Goal: Information Seeking & Learning: Learn about a topic

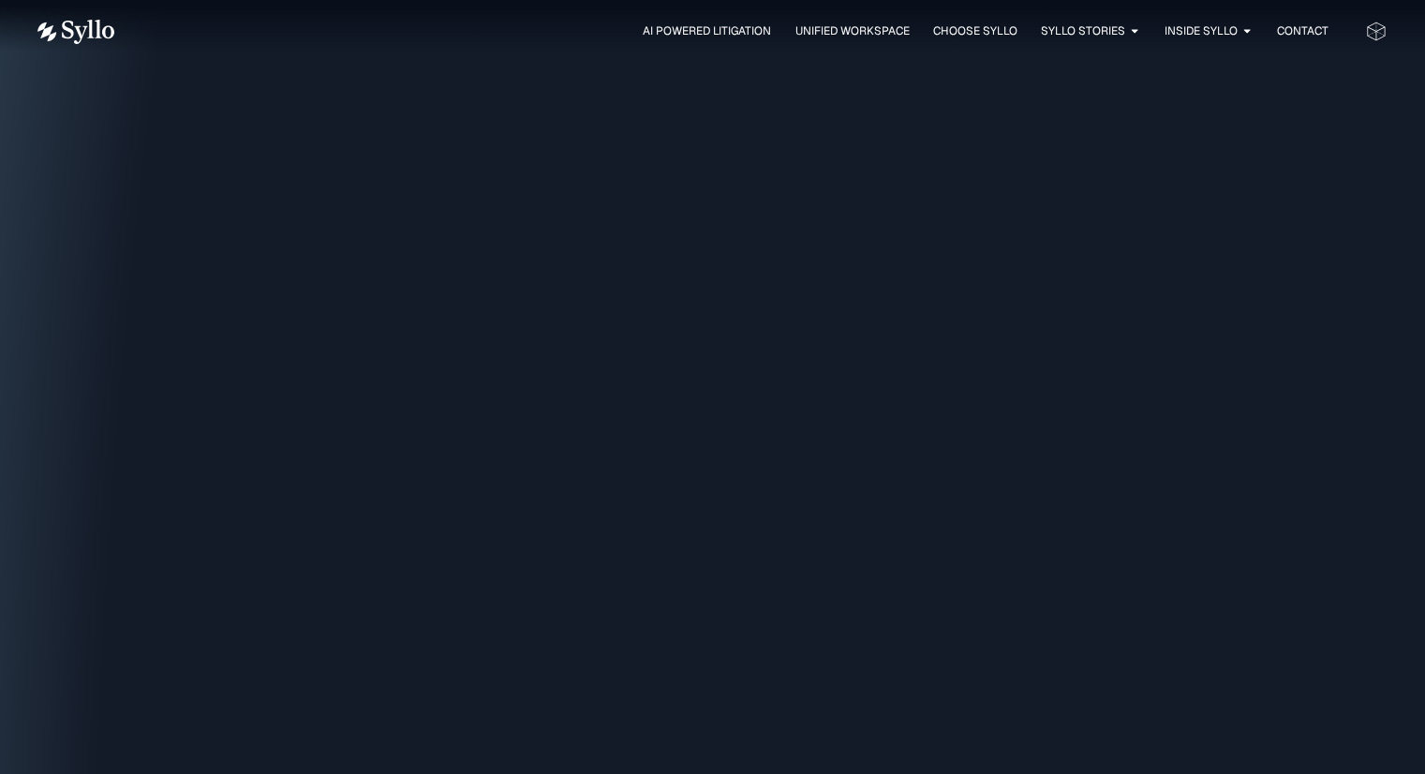
scroll to position [2249, 0]
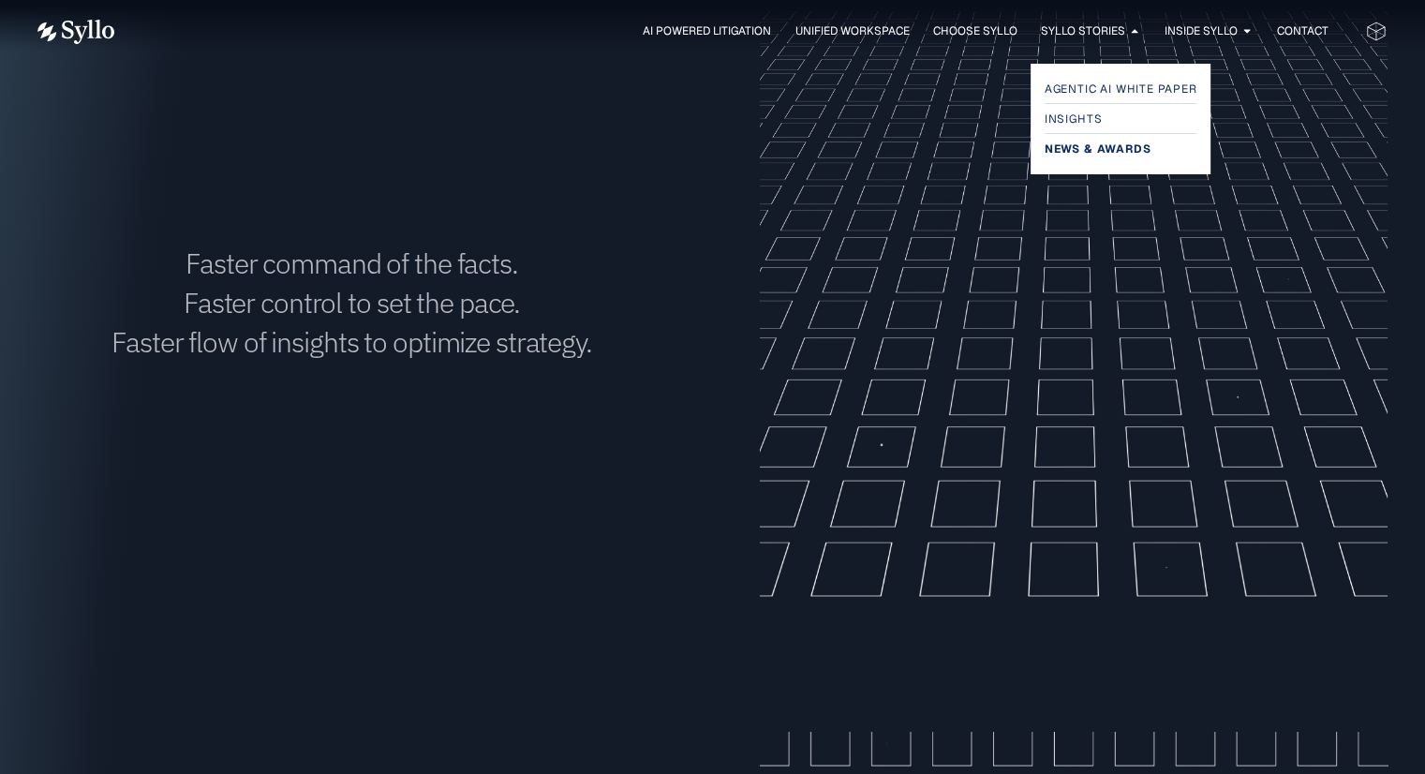
click at [1081, 145] on span "News & Awards" at bounding box center [1098, 149] width 106 height 22
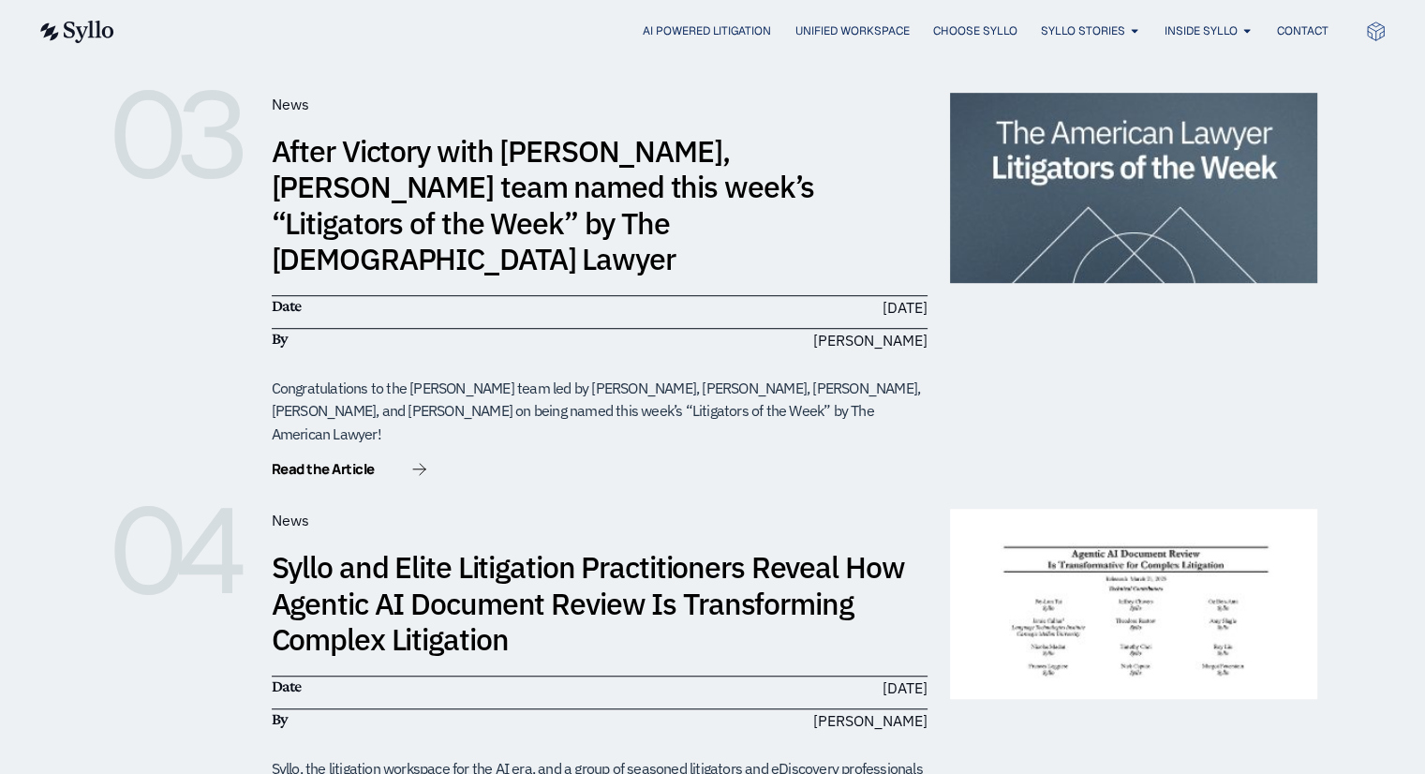
scroll to position [1124, 0]
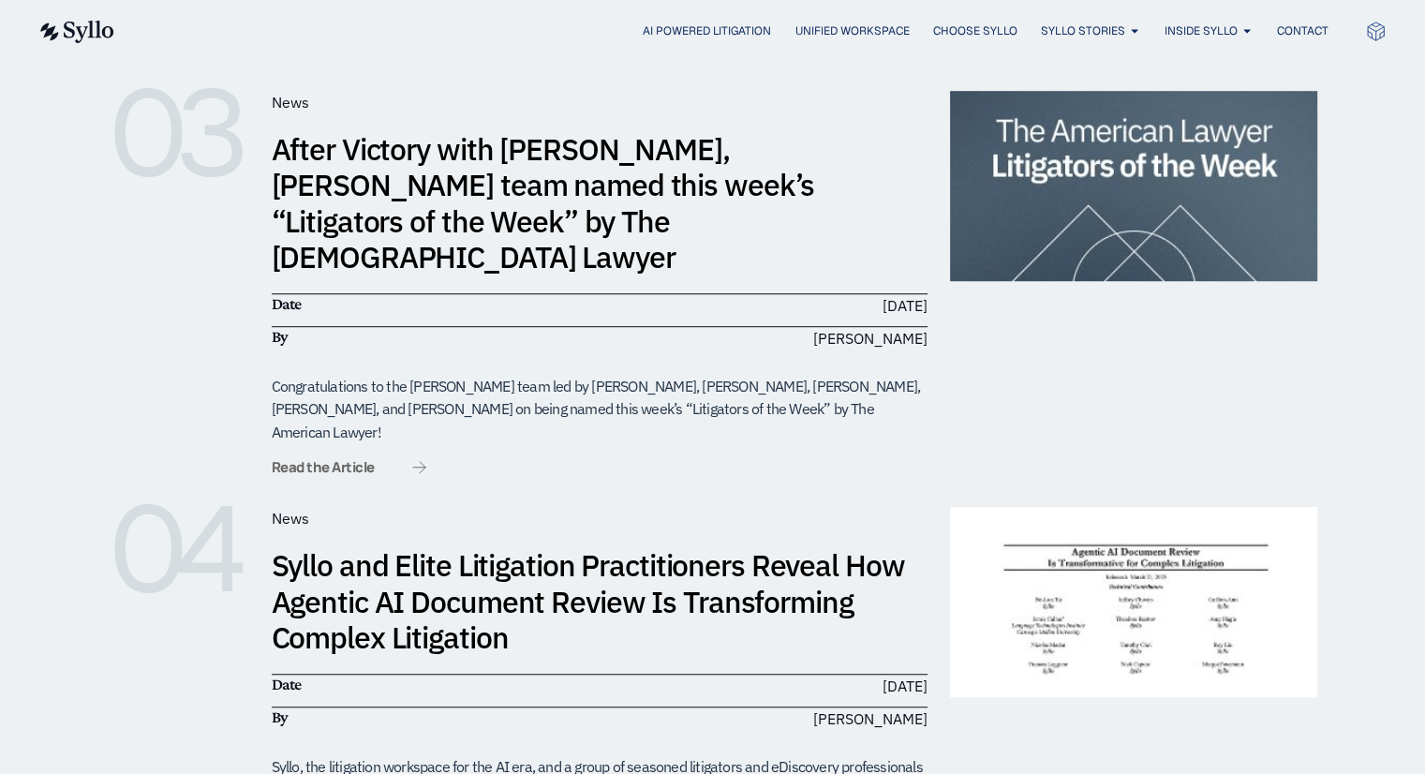
click at [353, 460] on span "Read the Article" at bounding box center [323, 467] width 103 height 14
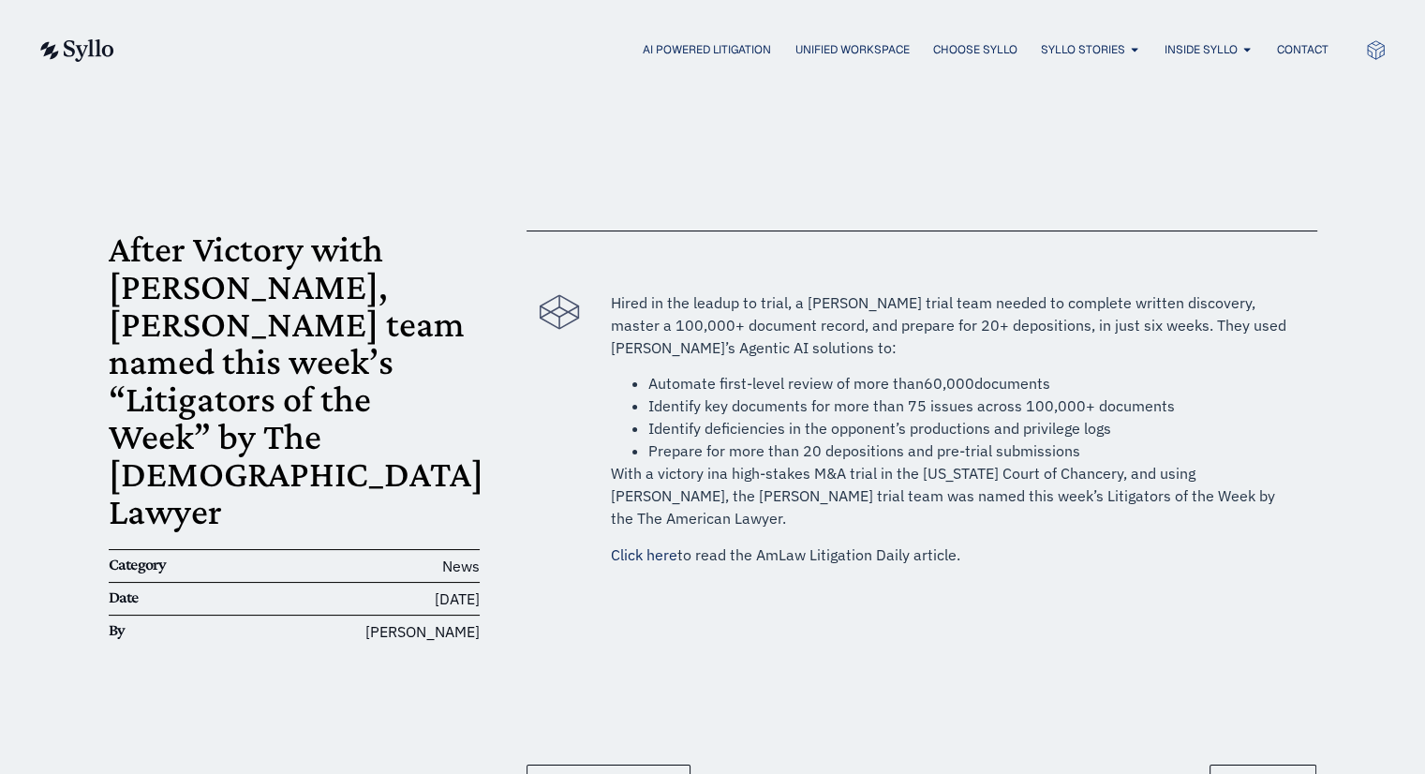
click at [644, 545] on link "Click here" at bounding box center [644, 554] width 67 height 19
